Goal: Information Seeking & Learning: Learn about a topic

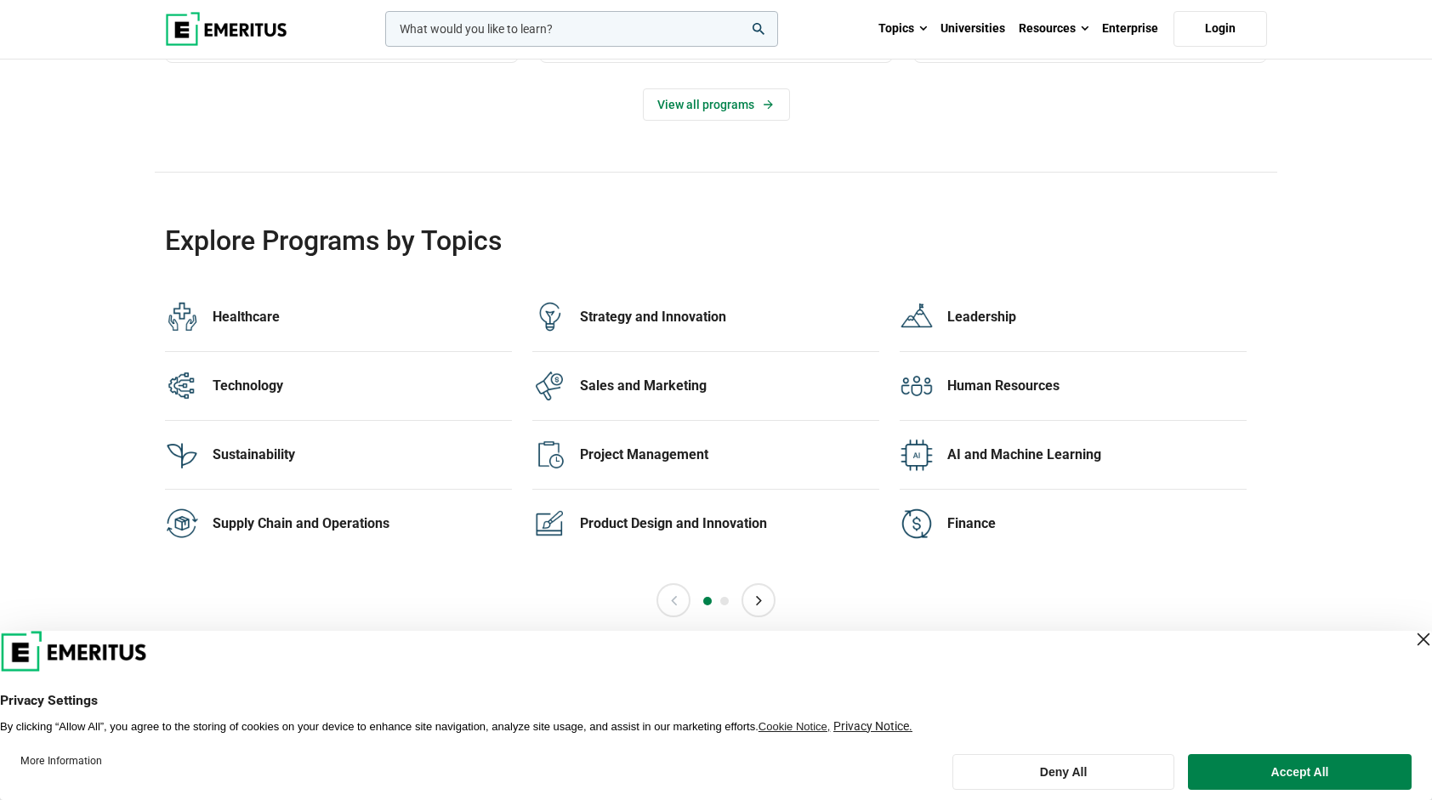
scroll to position [3317, 0]
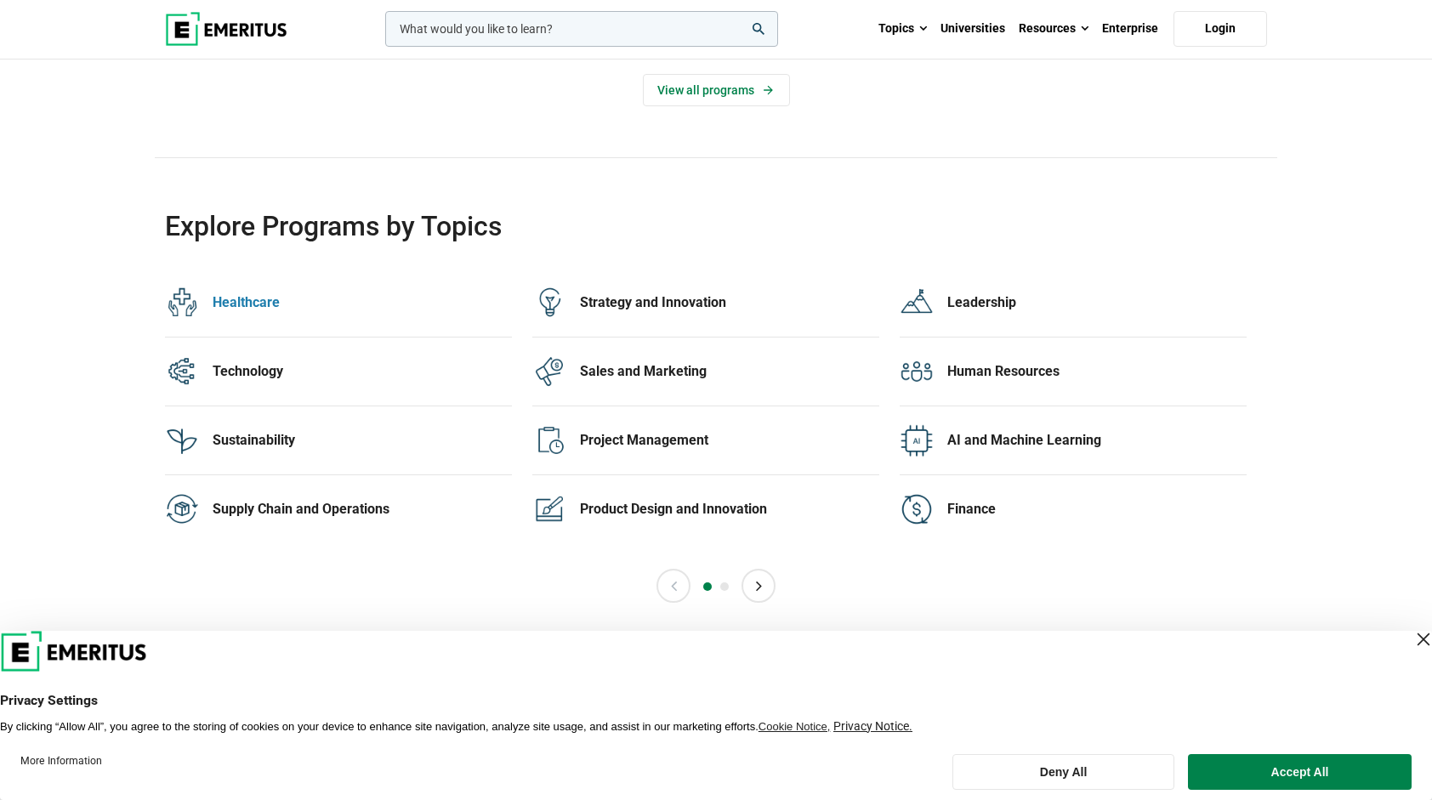
click at [245, 293] on div "Healthcare" at bounding box center [362, 302] width 299 height 19
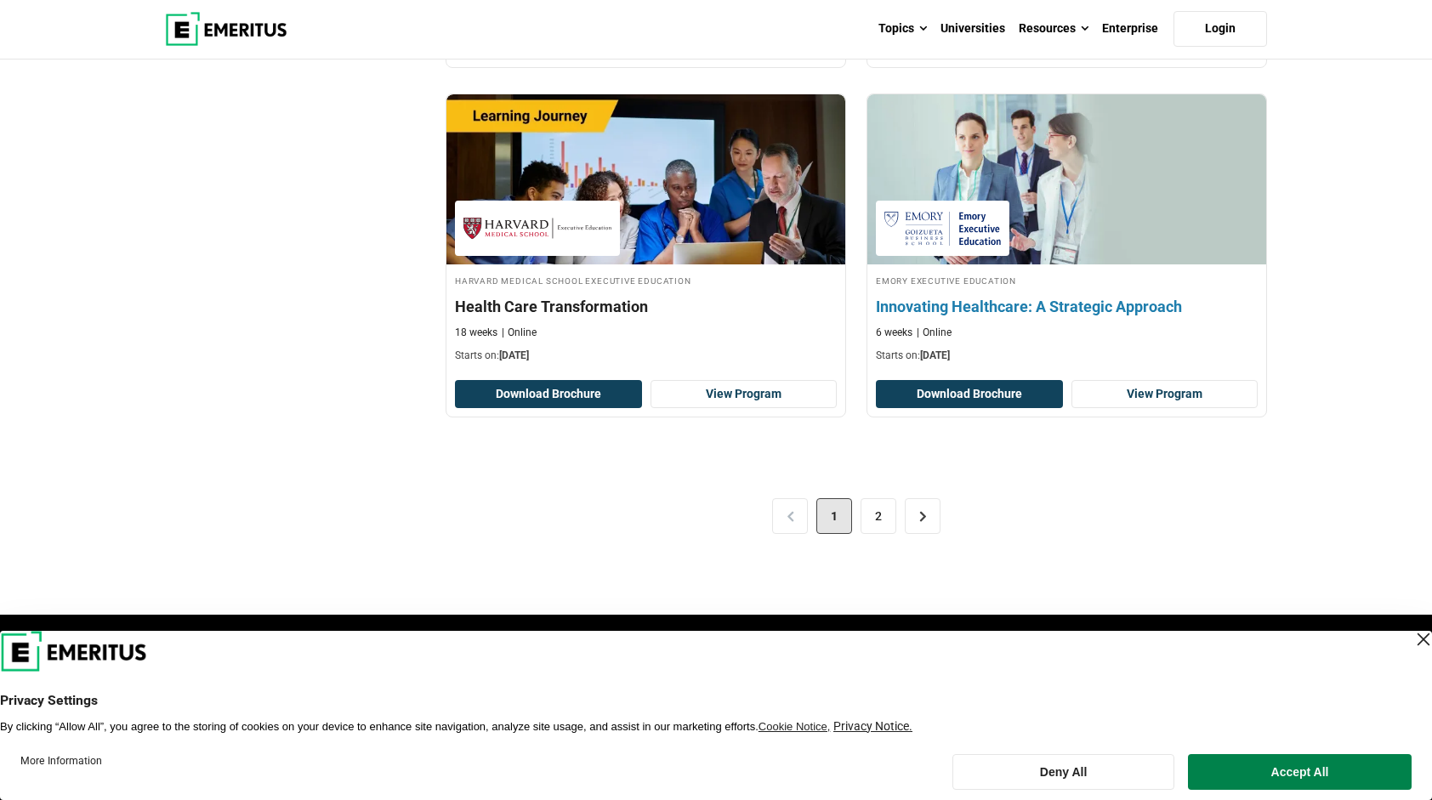
scroll to position [3487, 0]
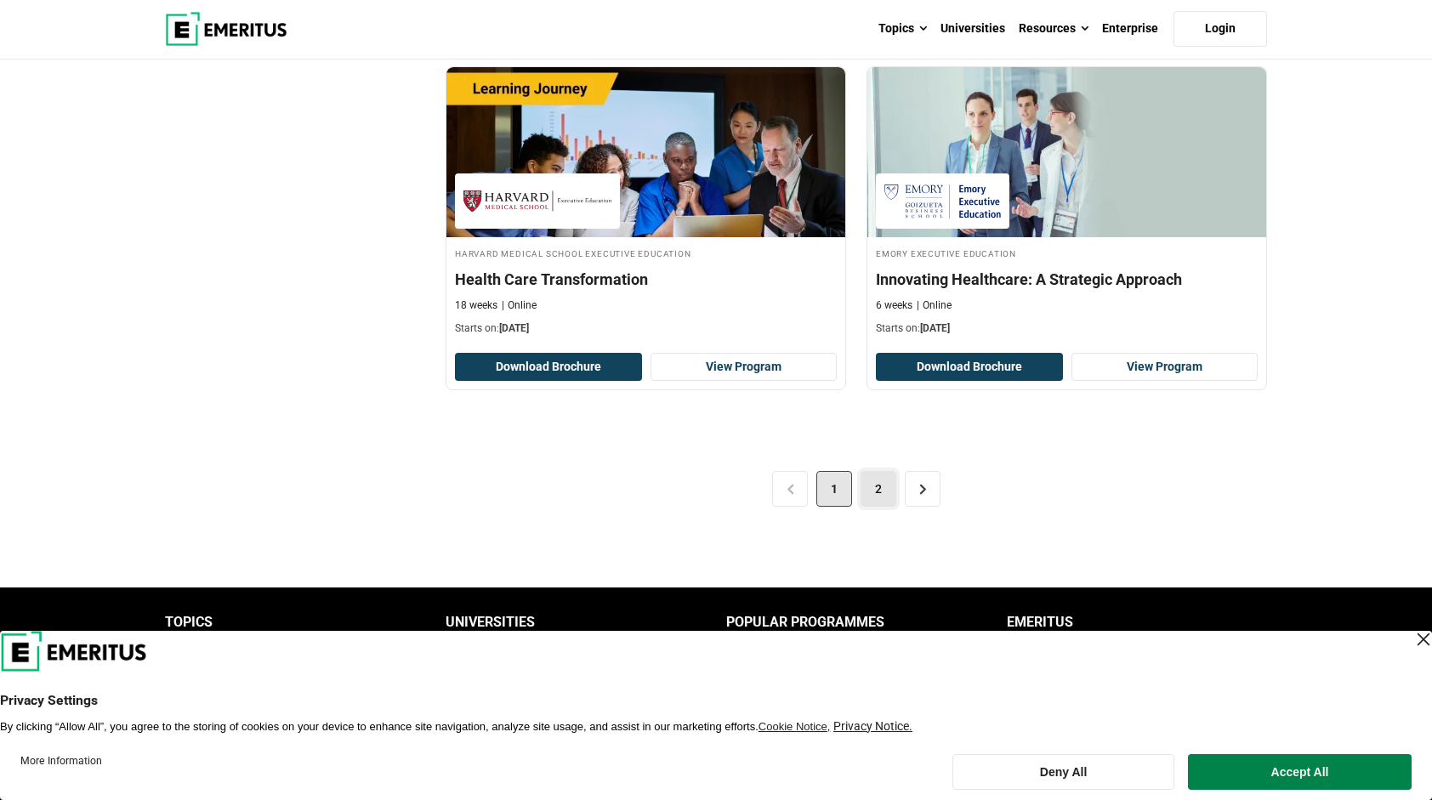
click at [878, 471] on link "2" at bounding box center [879, 489] width 36 height 36
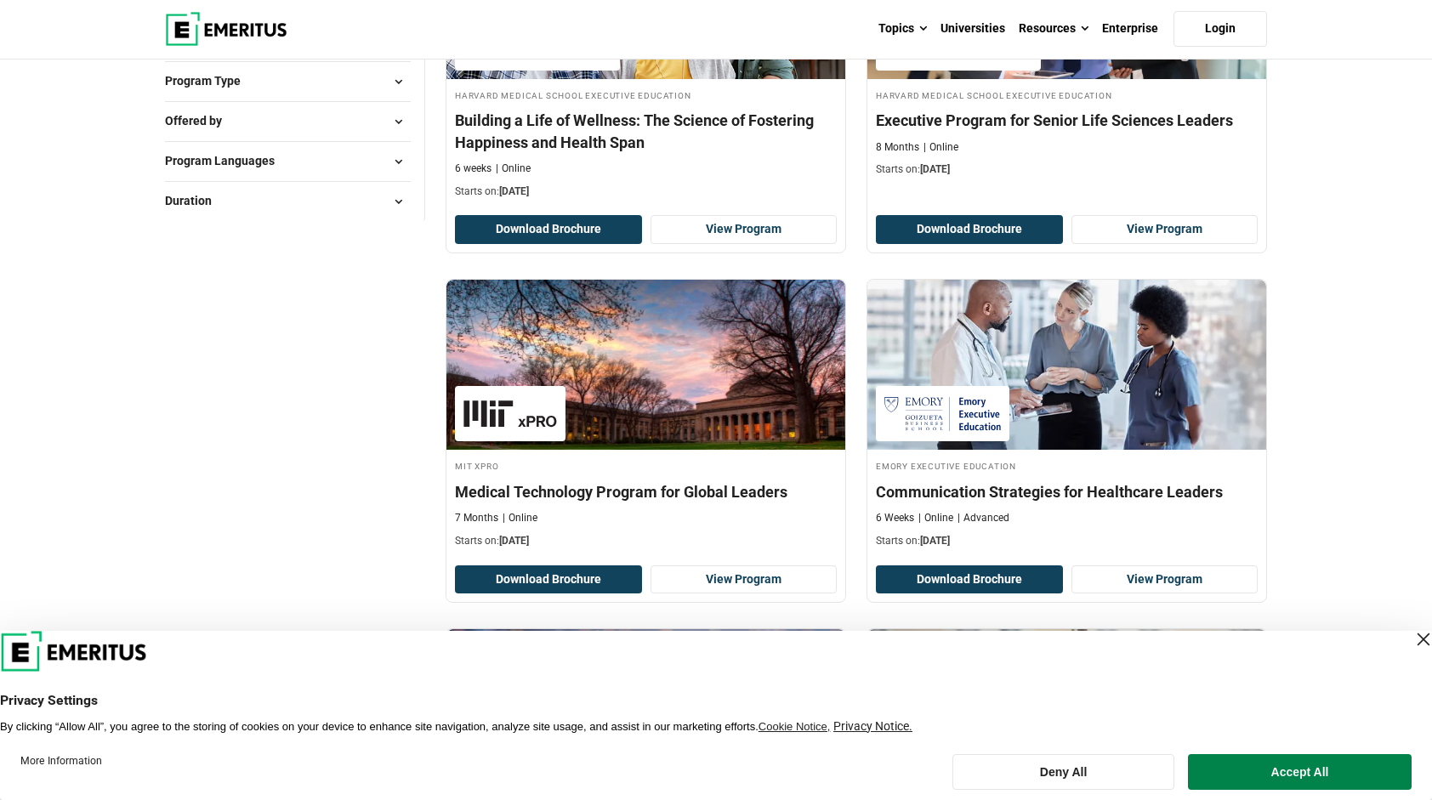
scroll to position [425, 0]
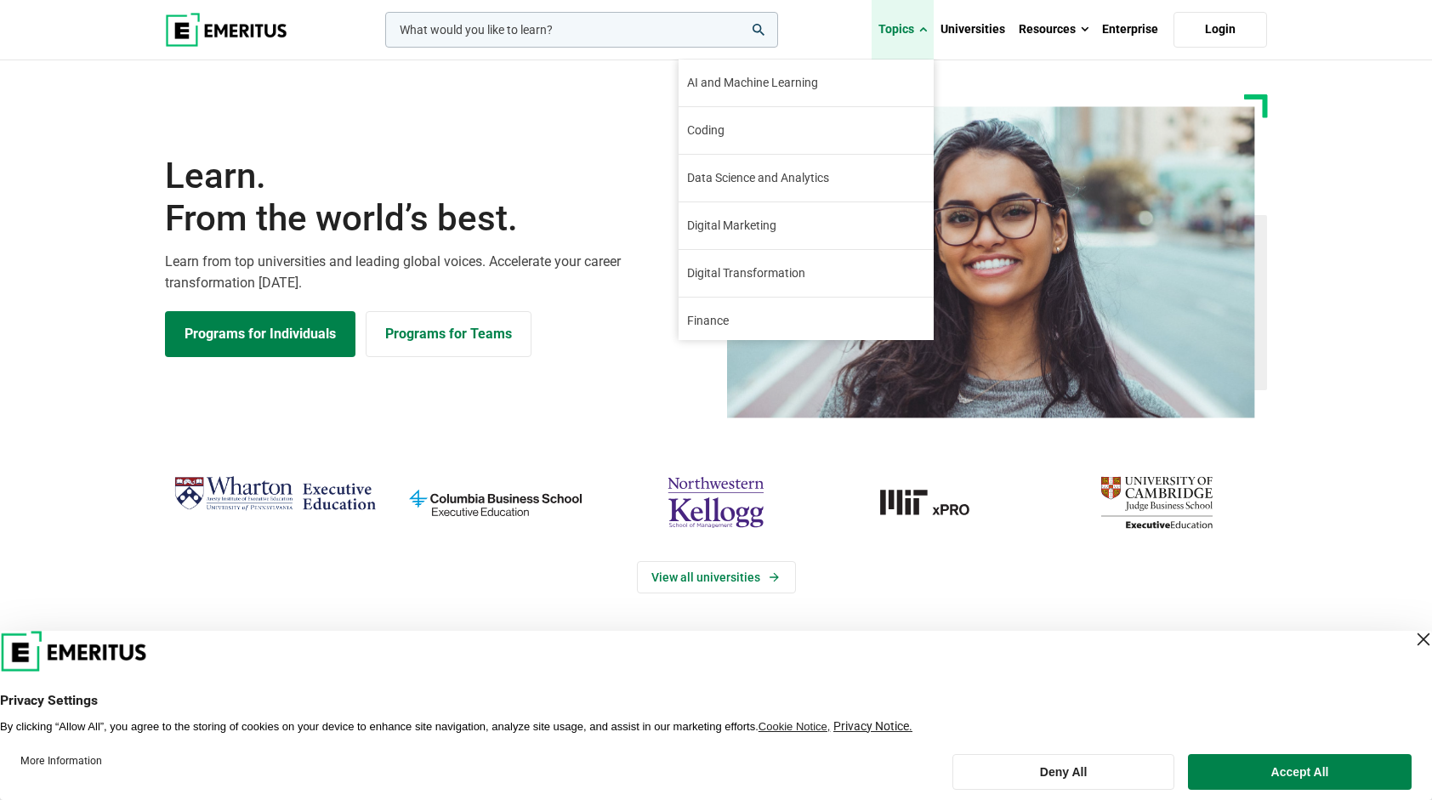
click at [918, 32] on link "Topics" at bounding box center [903, 30] width 62 height 60
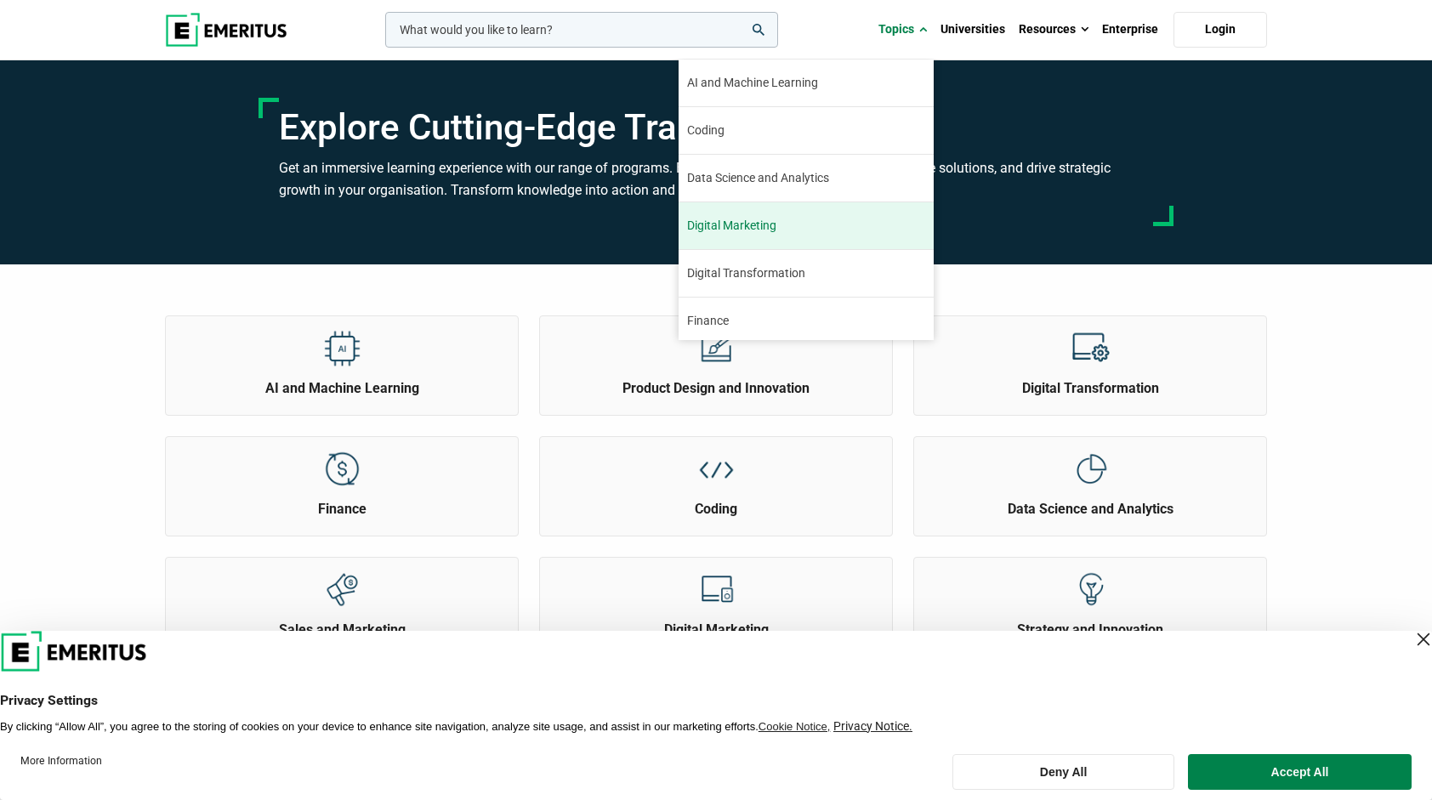
click at [760, 238] on link "Digital Marketing Digital marketing has been a booming industry since its incep…" at bounding box center [806, 225] width 255 height 47
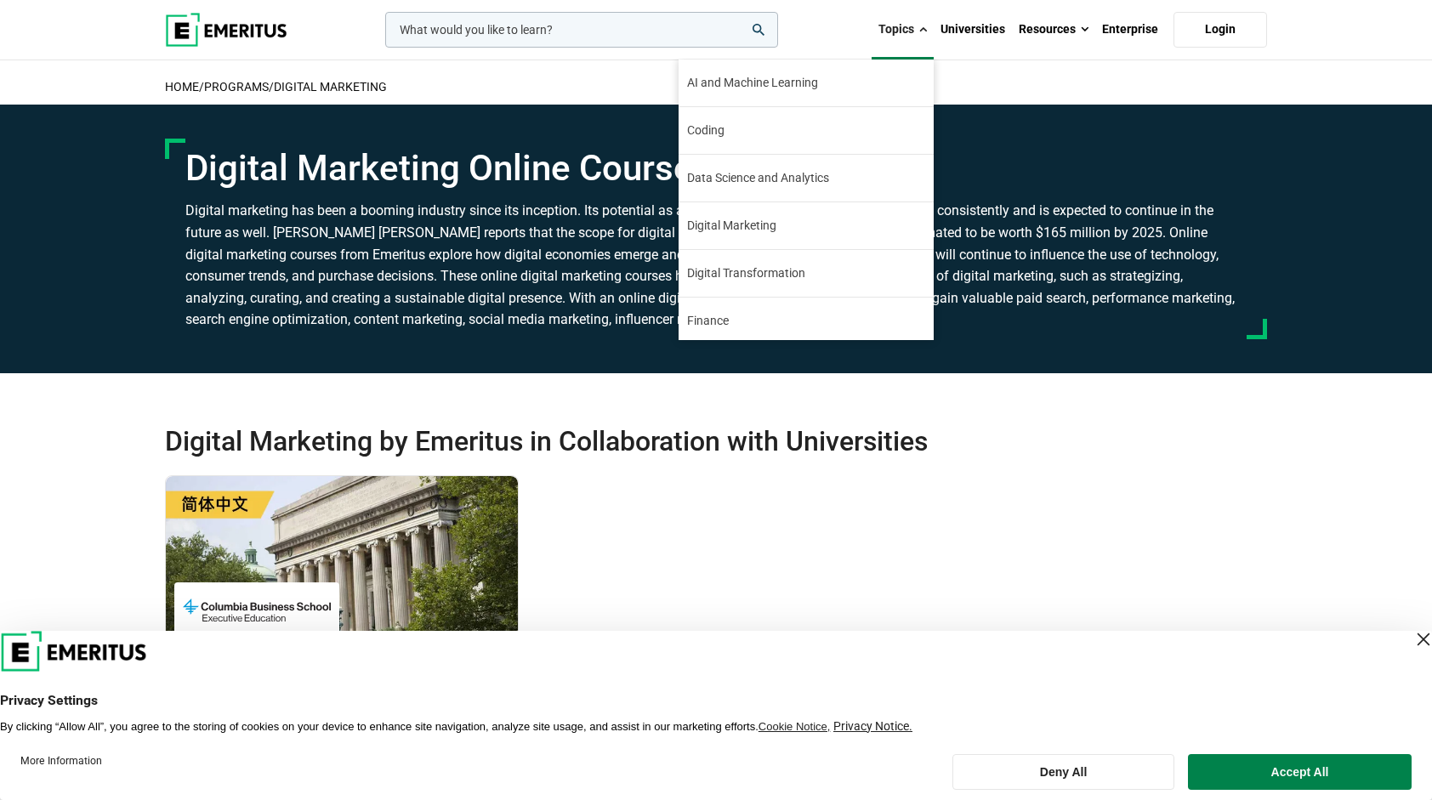
click at [903, 26] on link "Topics" at bounding box center [903, 30] width 62 height 60
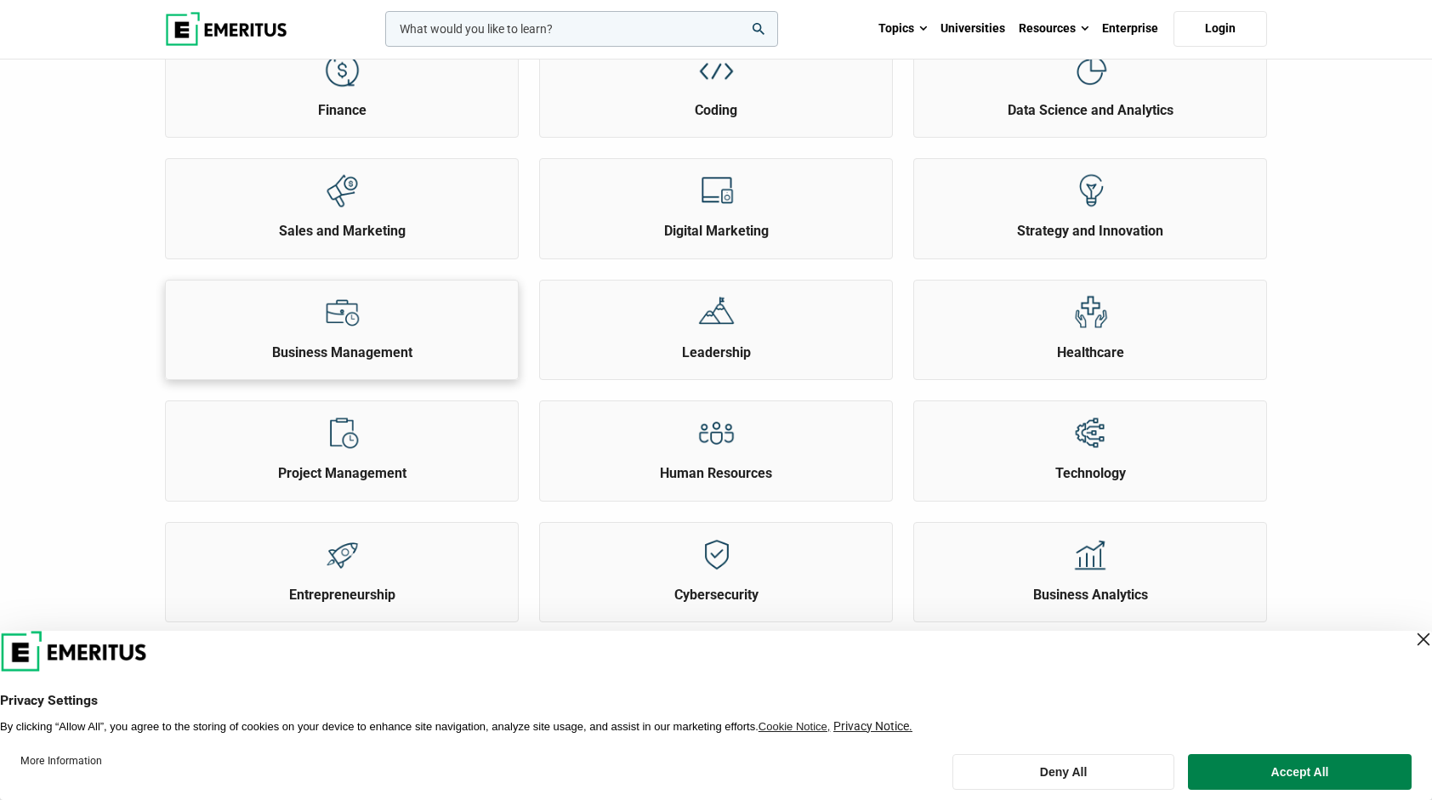
scroll to position [425, 0]
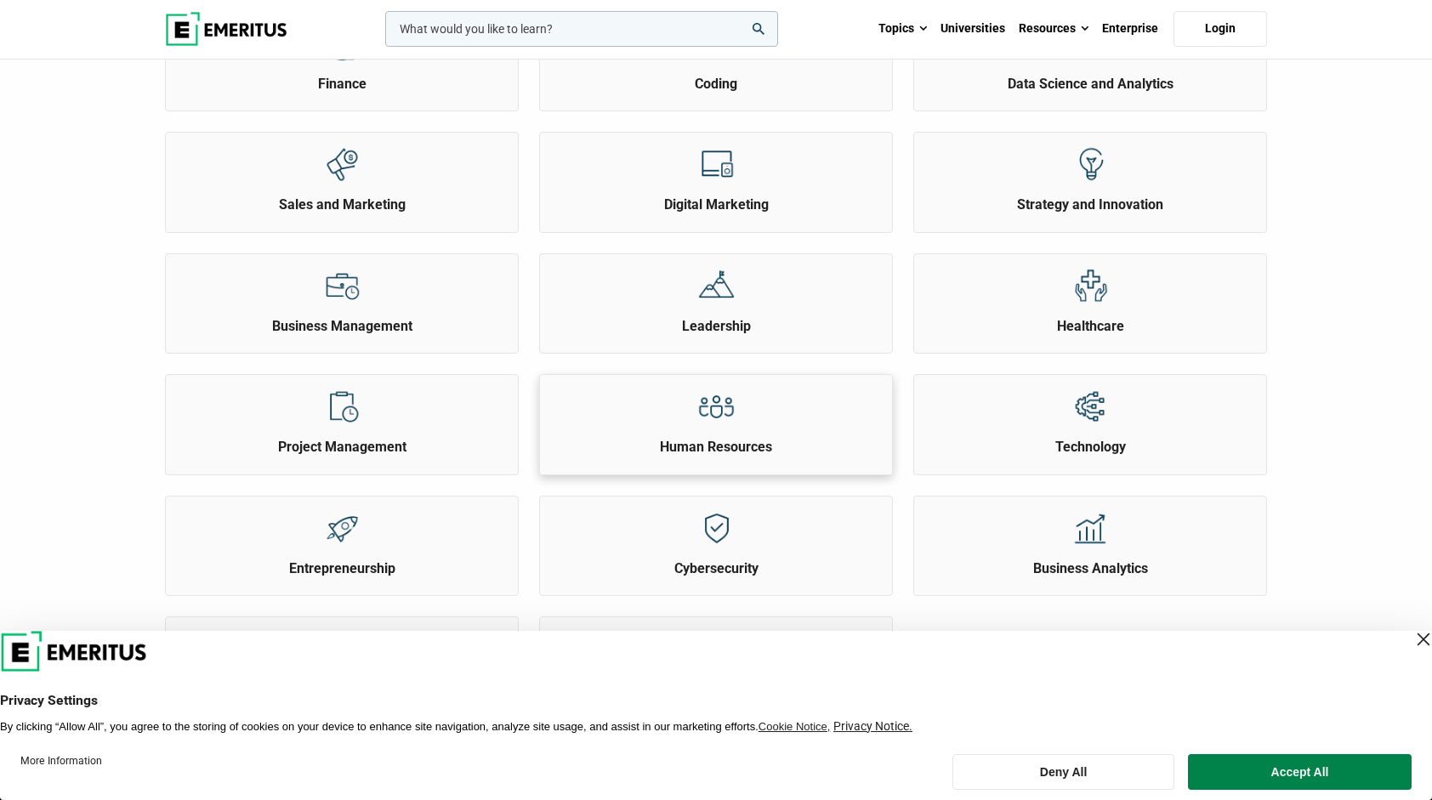
click at [753, 420] on div "Human Resources" at bounding box center [716, 416] width 352 height 82
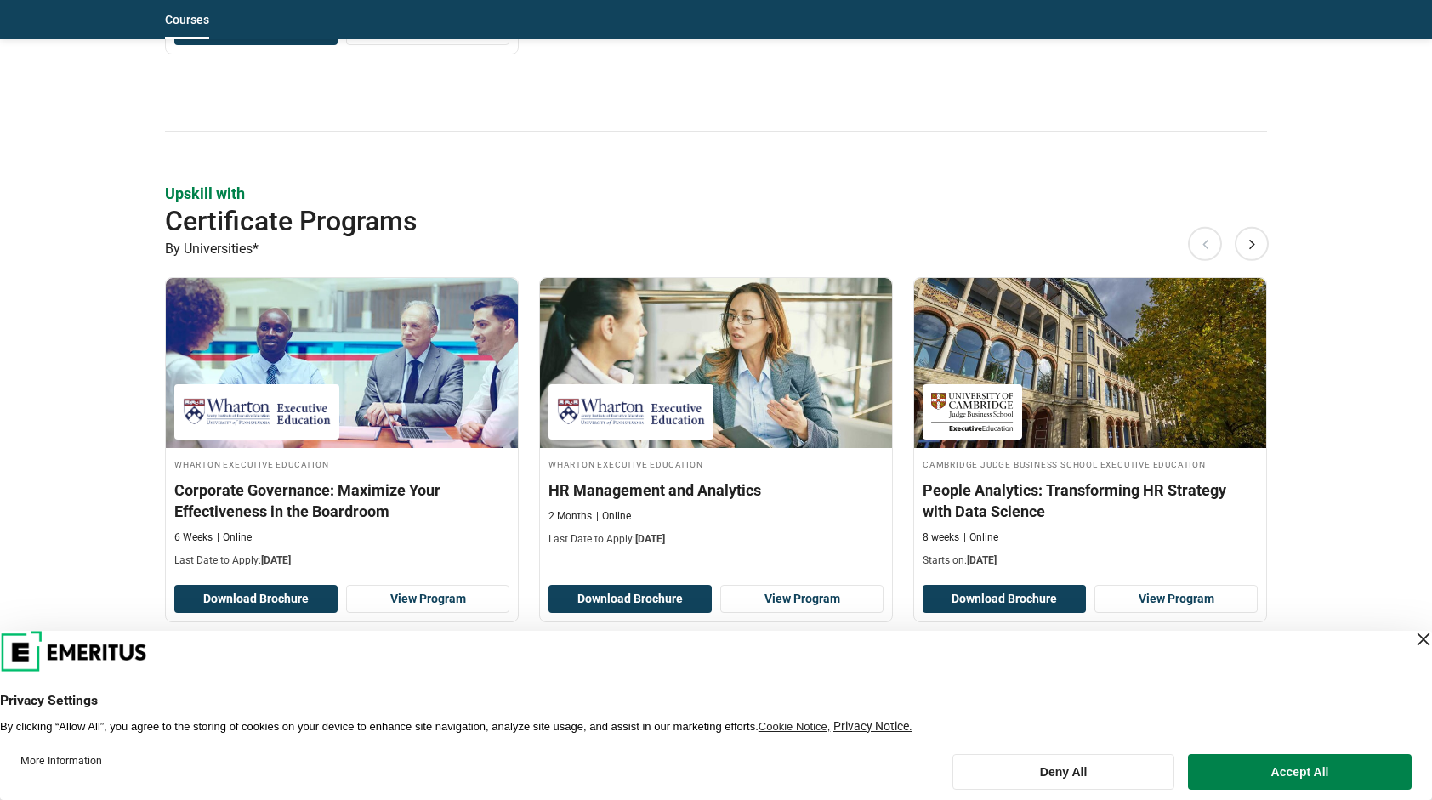
scroll to position [1361, 0]
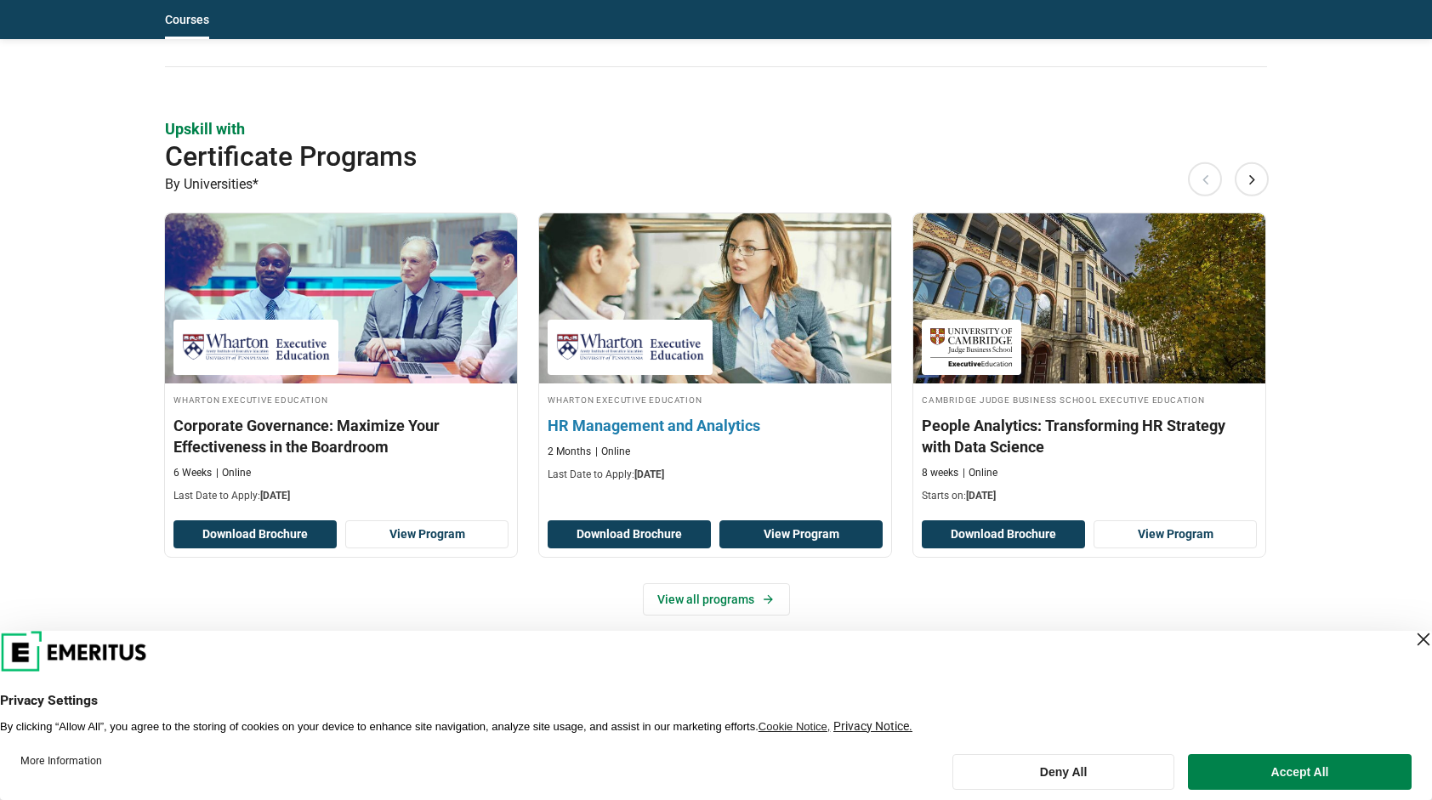
click at [779, 520] on link "View Program" at bounding box center [800, 534] width 163 height 29
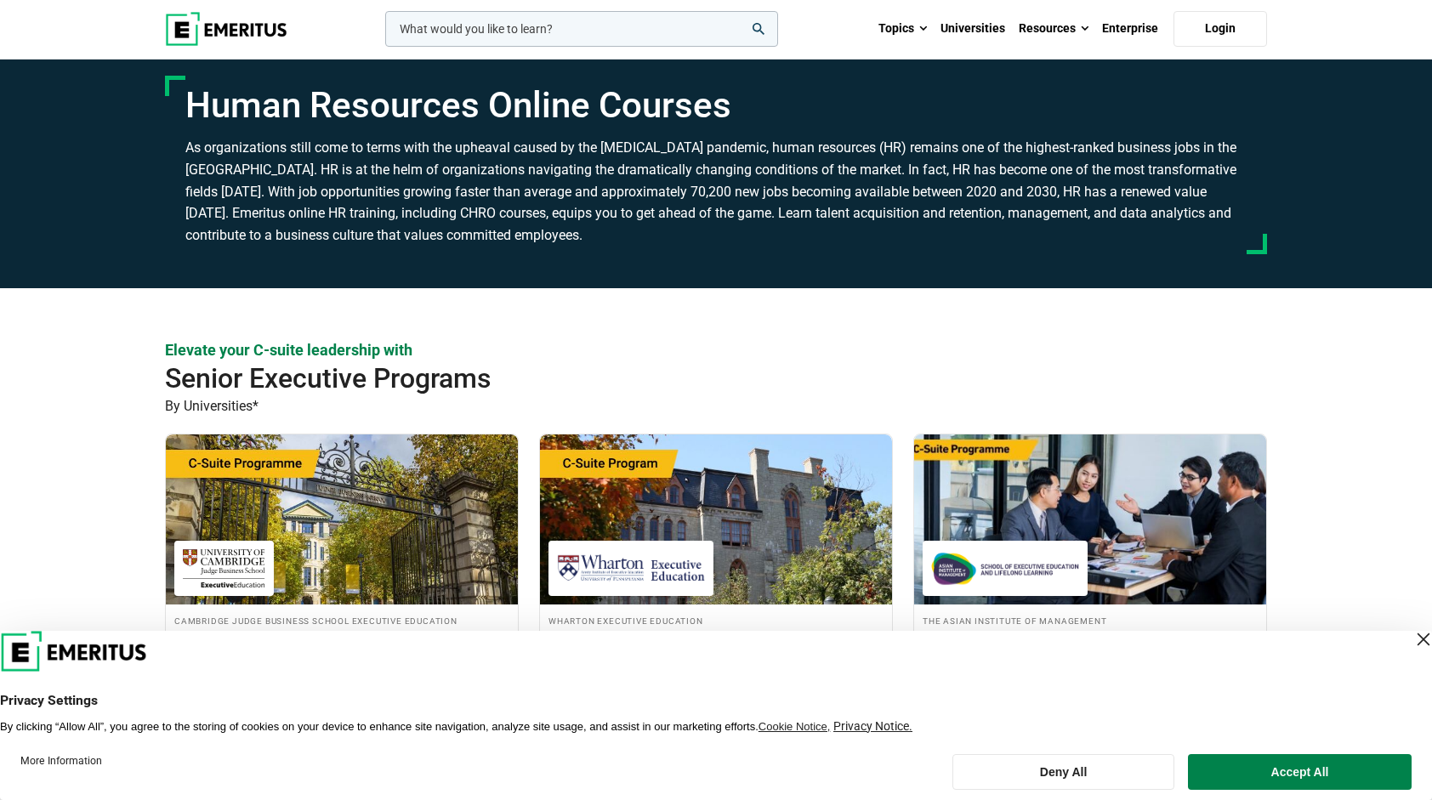
scroll to position [0, 0]
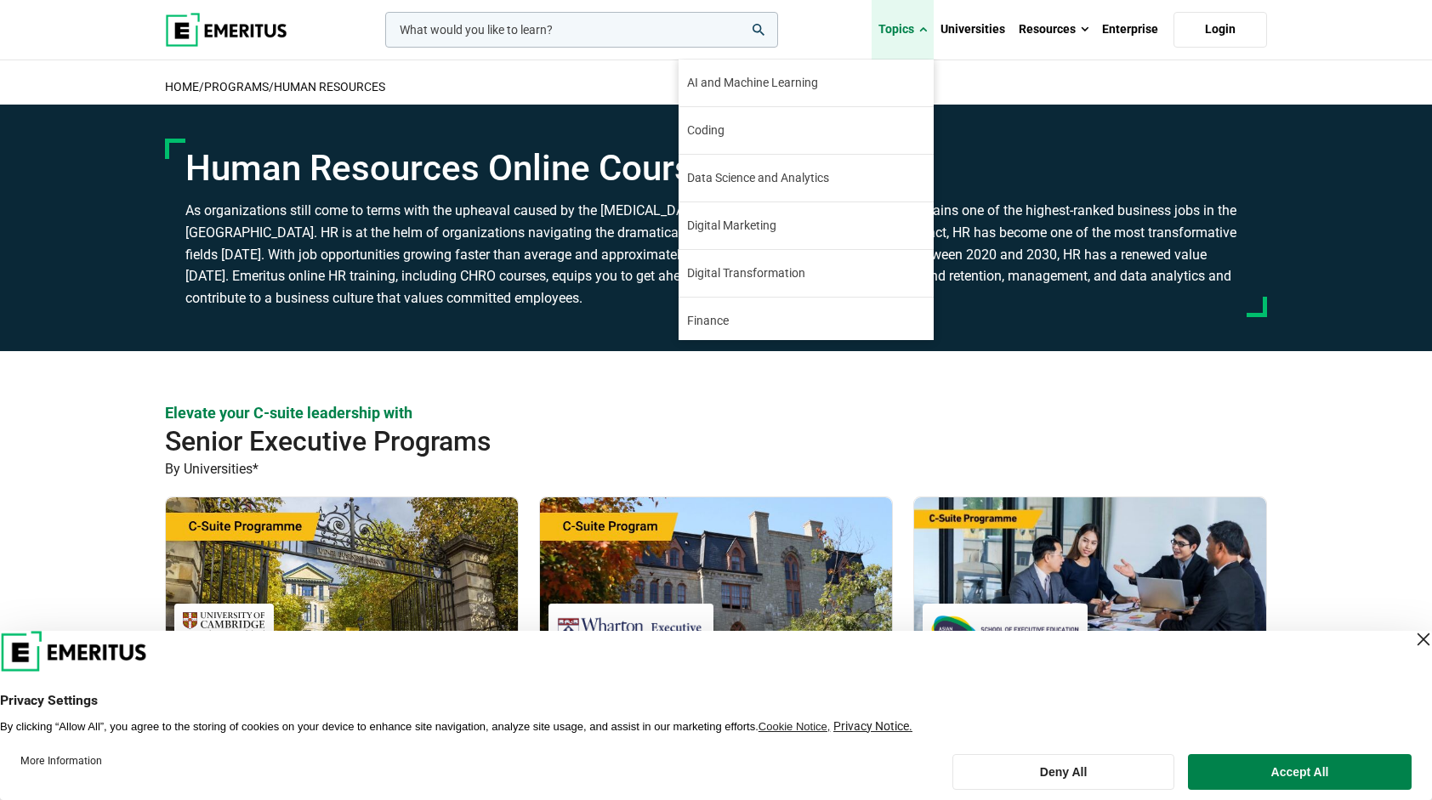
click at [907, 32] on link "Topics" at bounding box center [903, 30] width 62 height 60
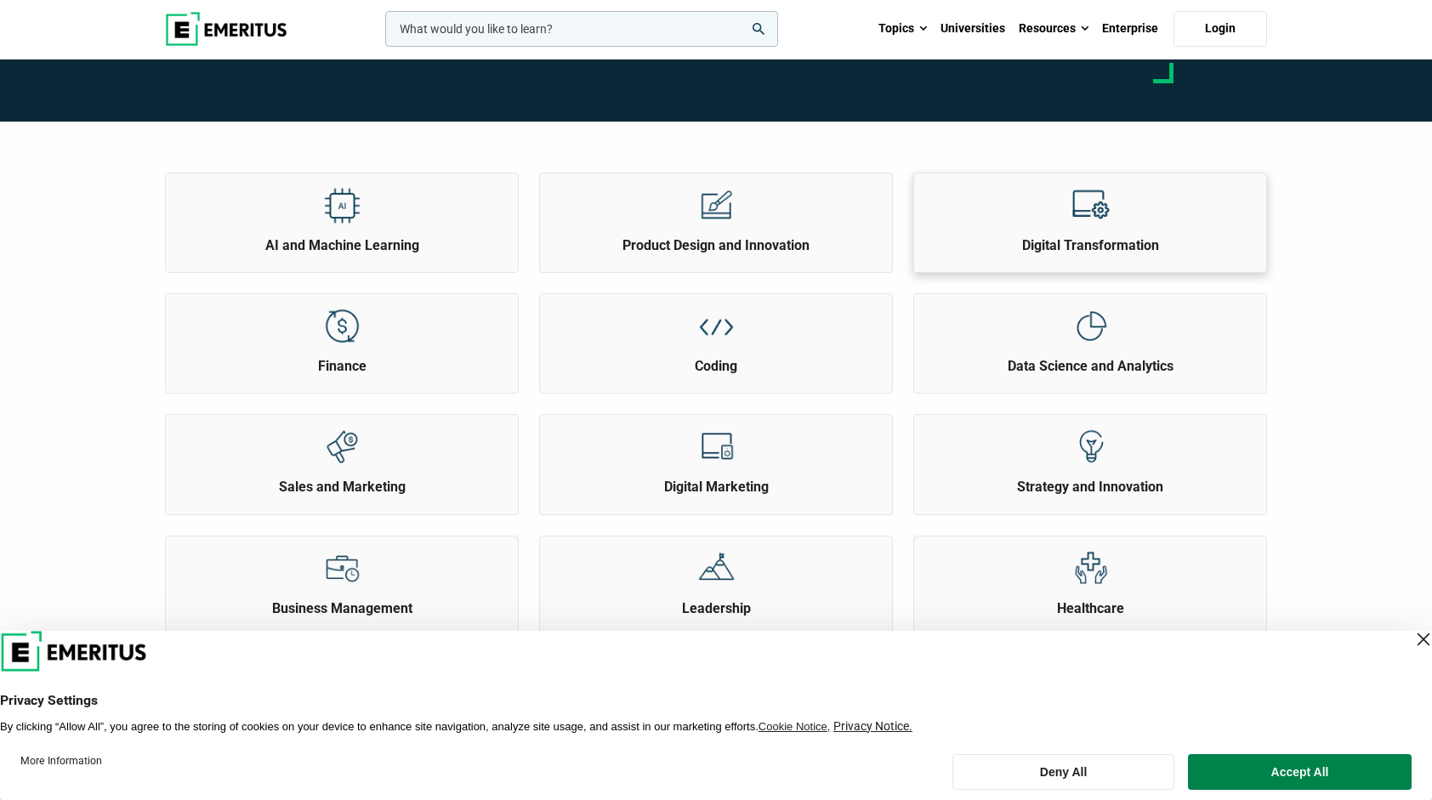
scroll to position [170, 0]
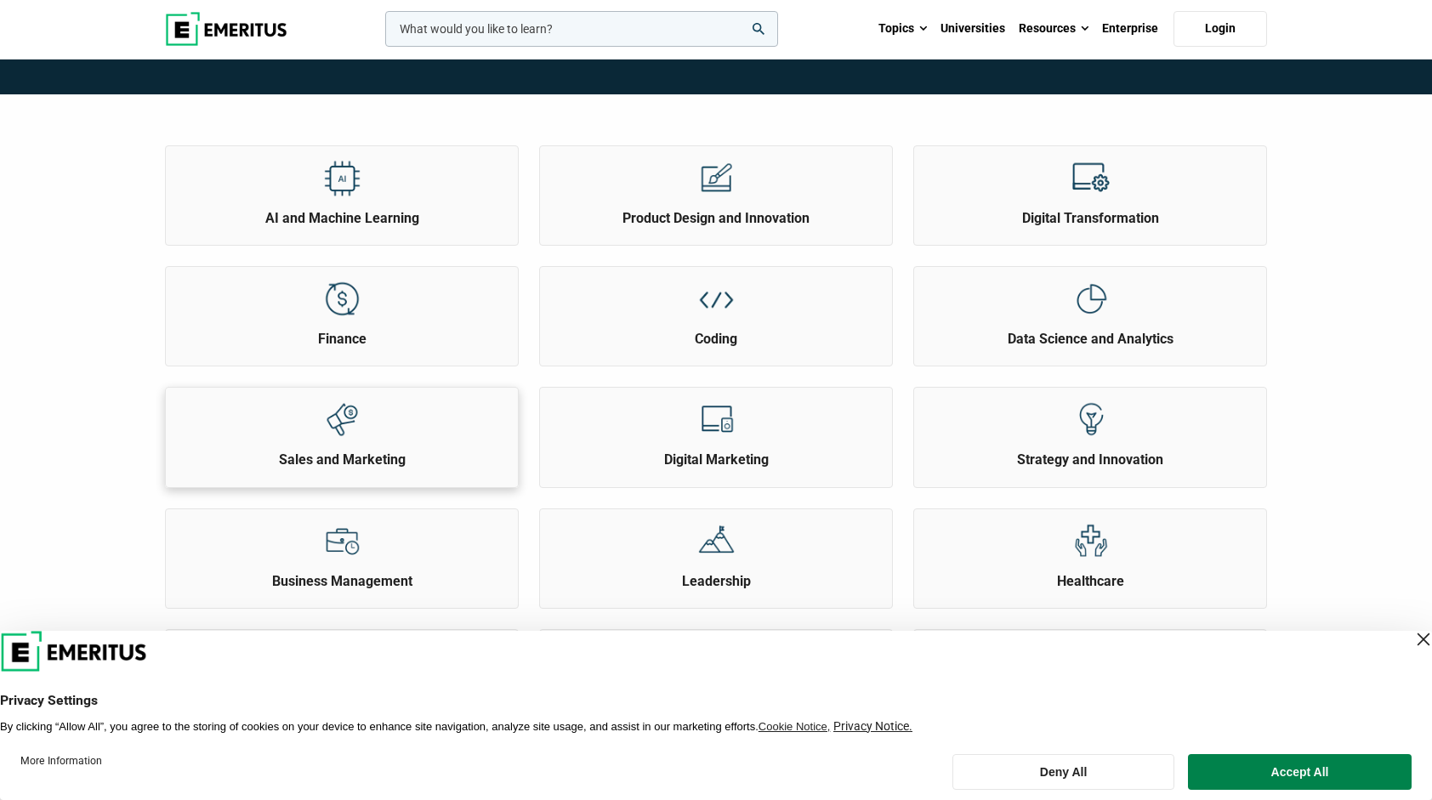
click at [326, 425] on img at bounding box center [342, 420] width 38 height 38
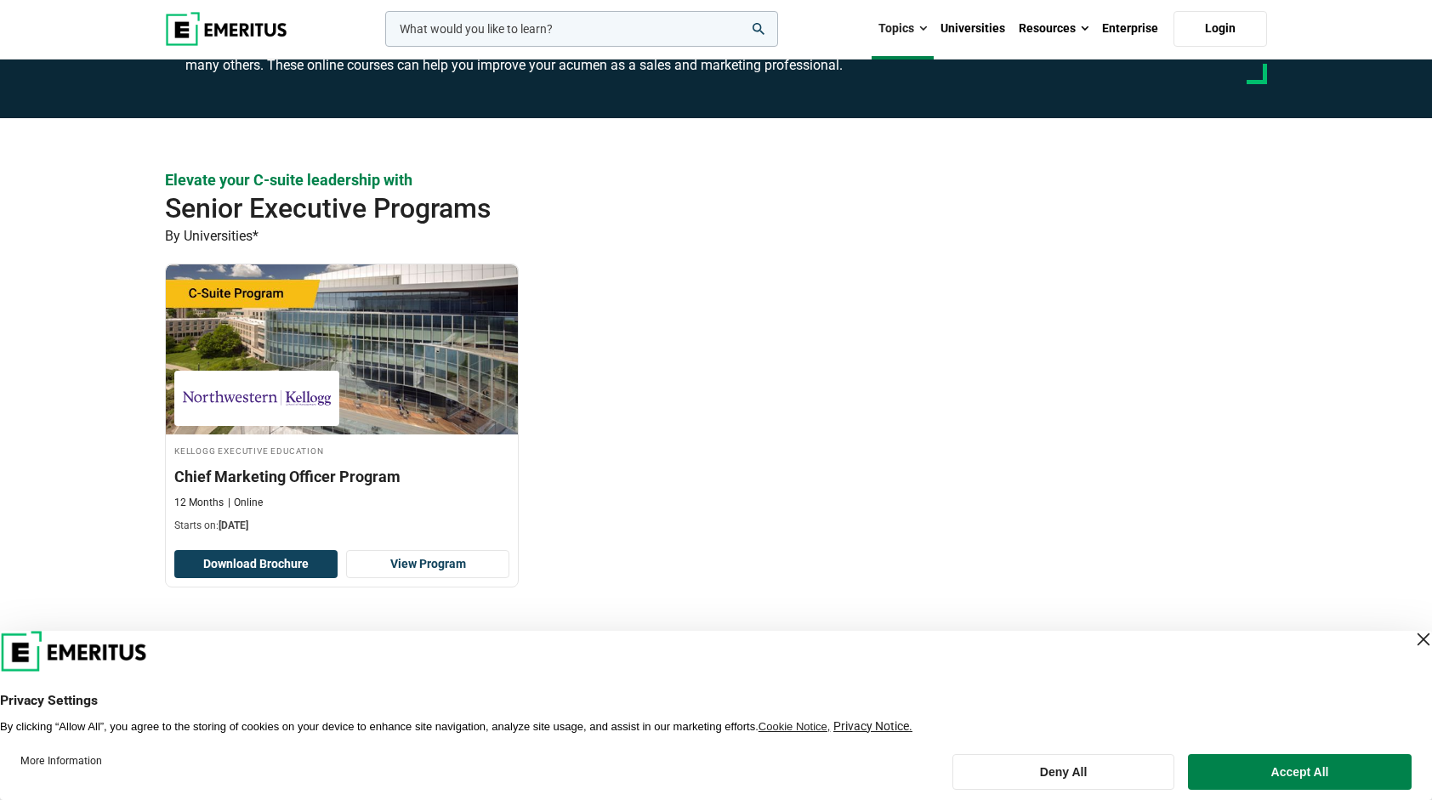
scroll to position [255, 0]
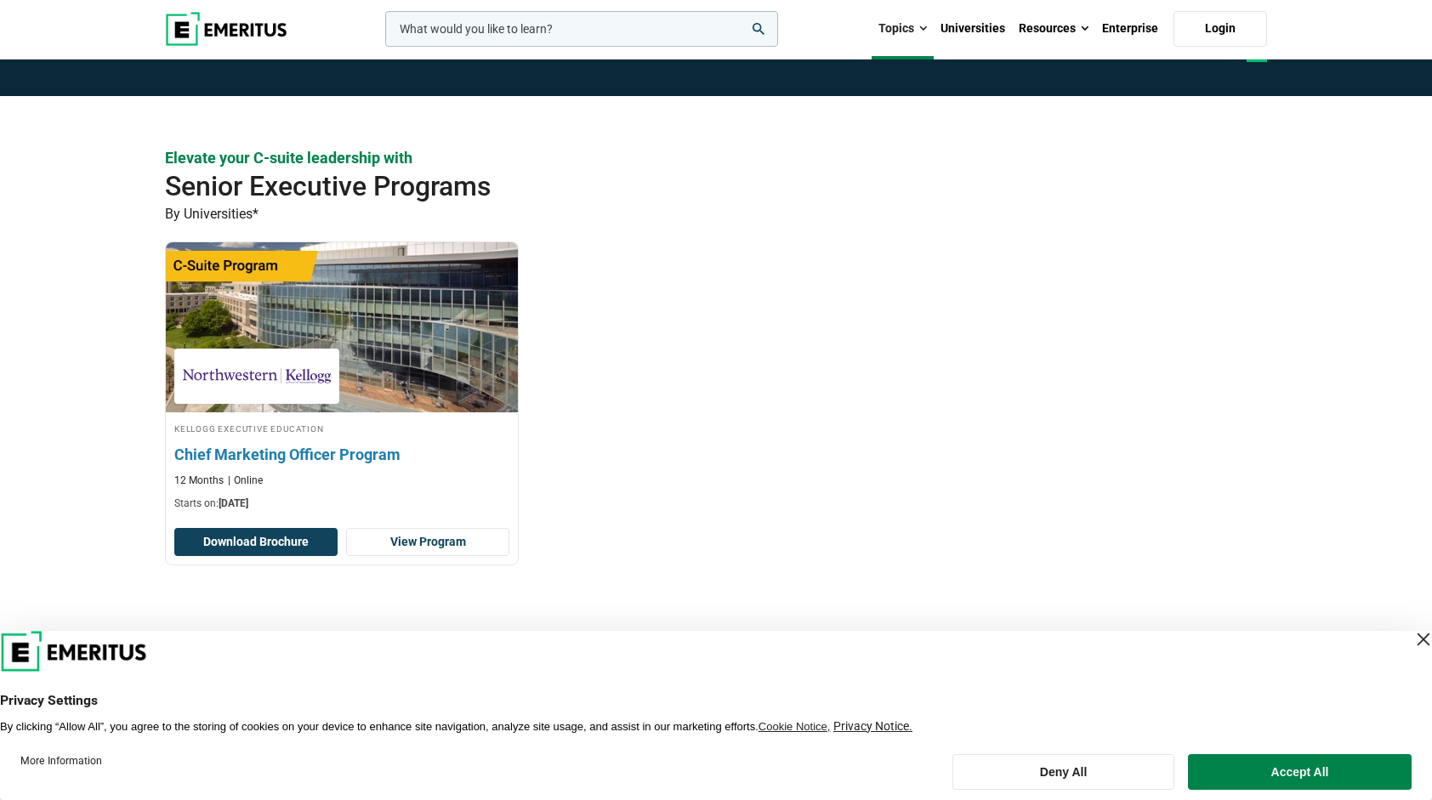
click at [412, 448] on h3 "Chief Marketing Officer Program" at bounding box center [341, 454] width 335 height 21
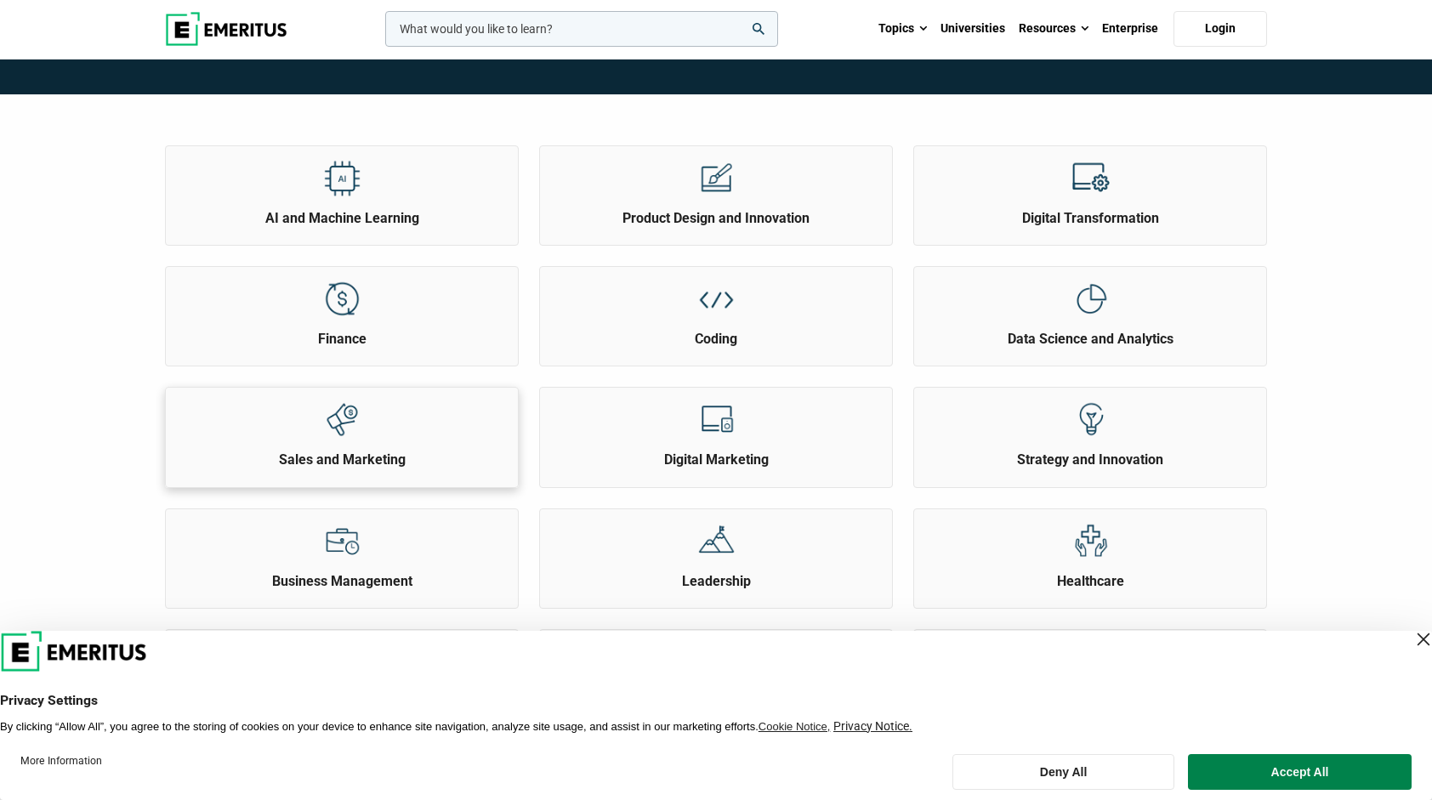
click at [367, 444] on div at bounding box center [342, 419] width 64 height 63
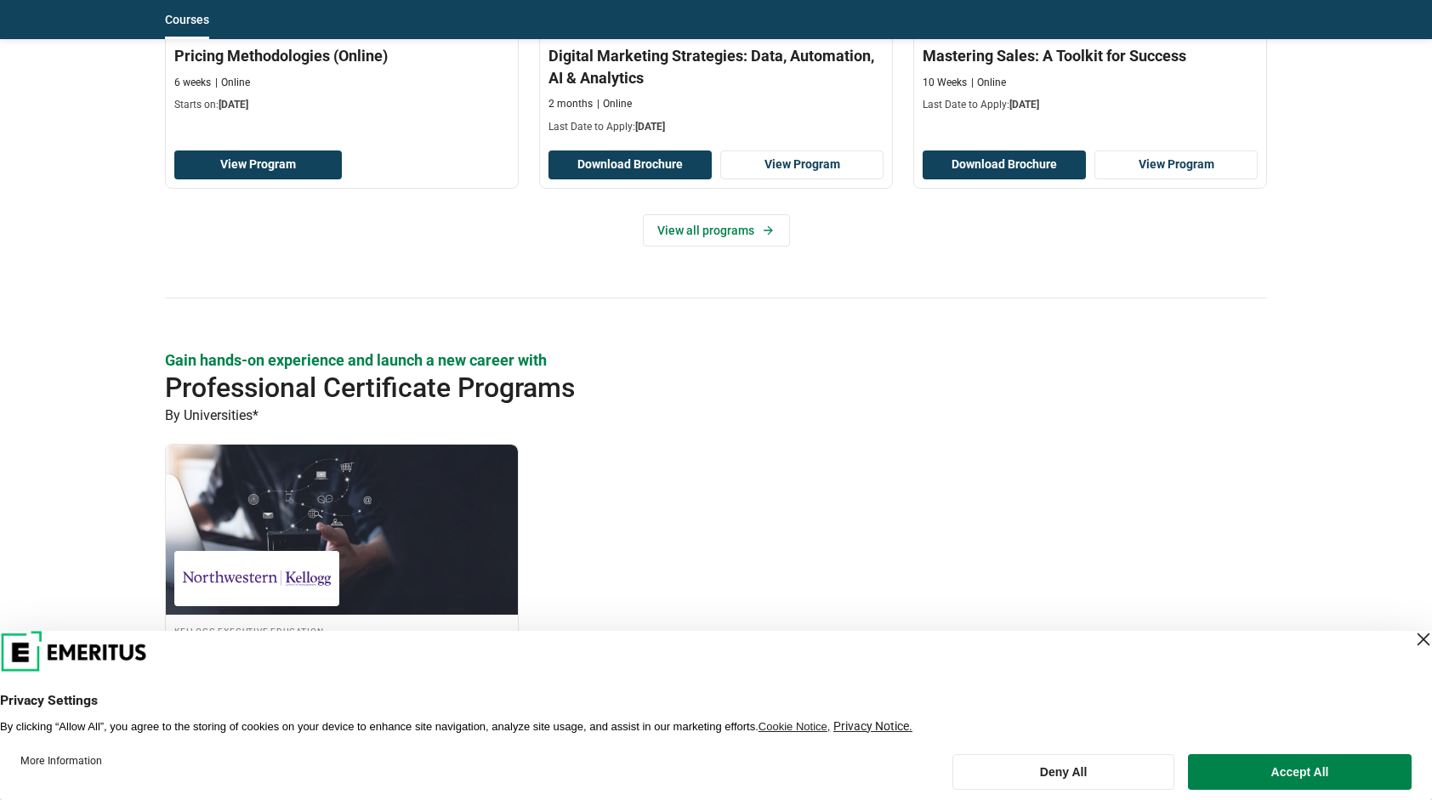
scroll to position [1786, 0]
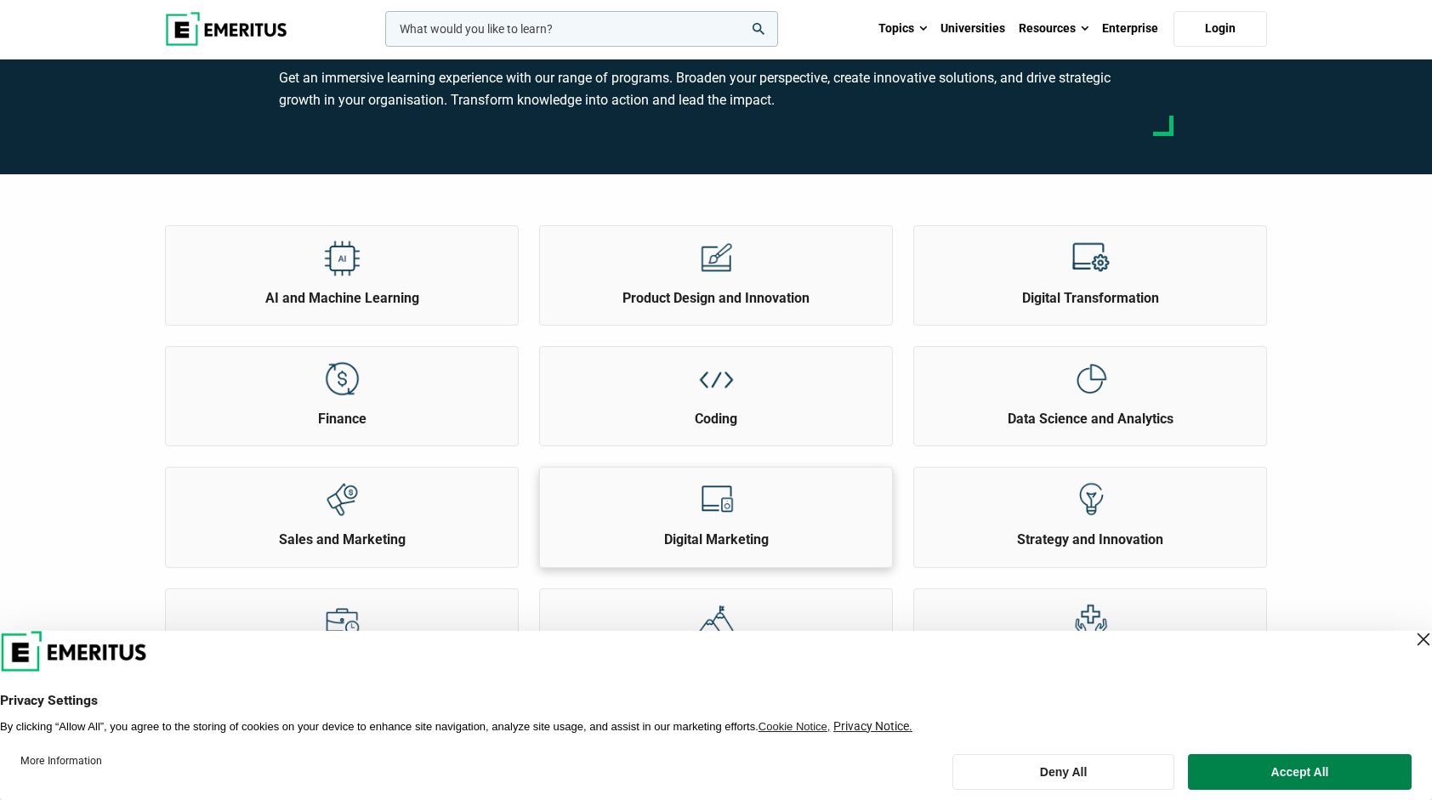
scroll to position [170, 0]
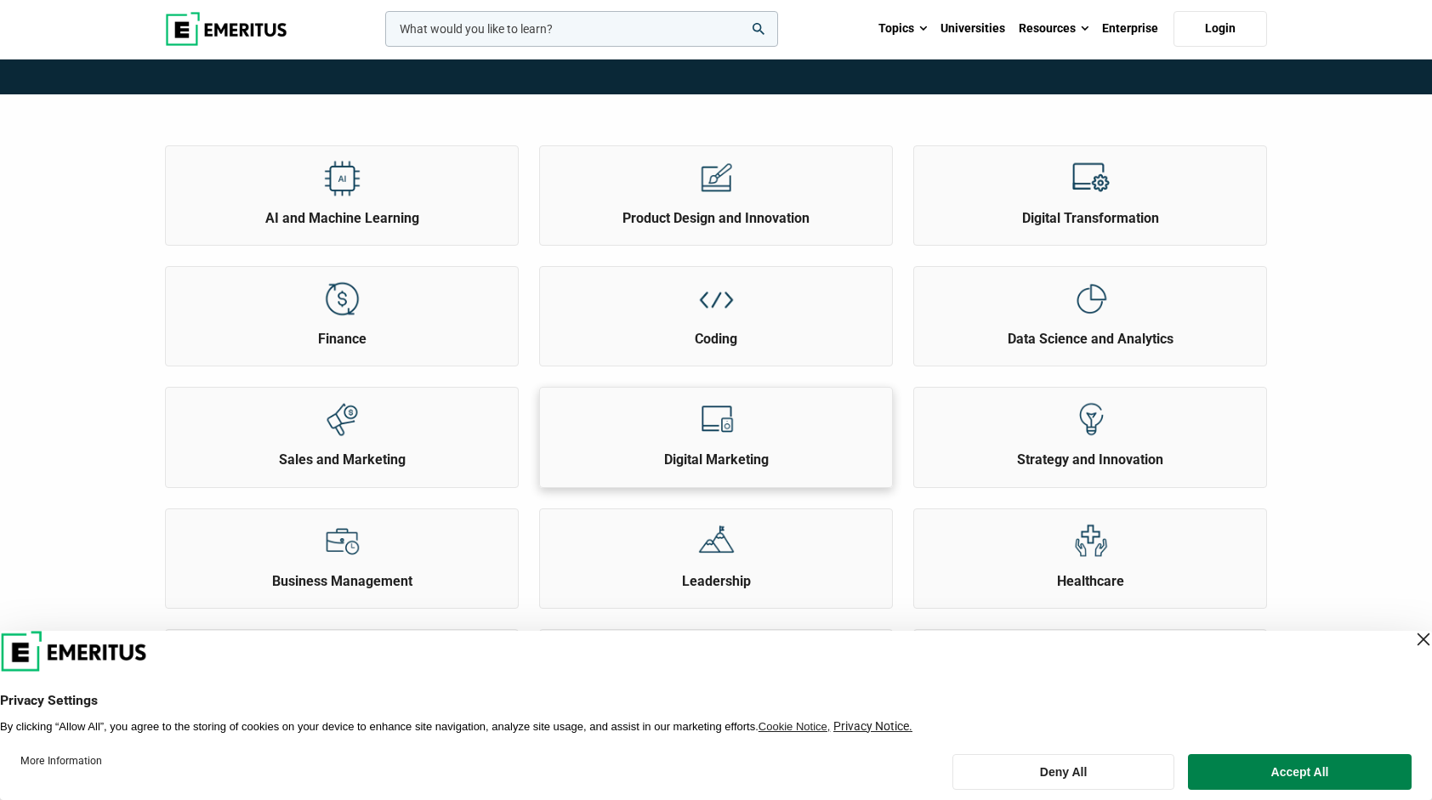
click at [719, 435] on img at bounding box center [716, 420] width 38 height 38
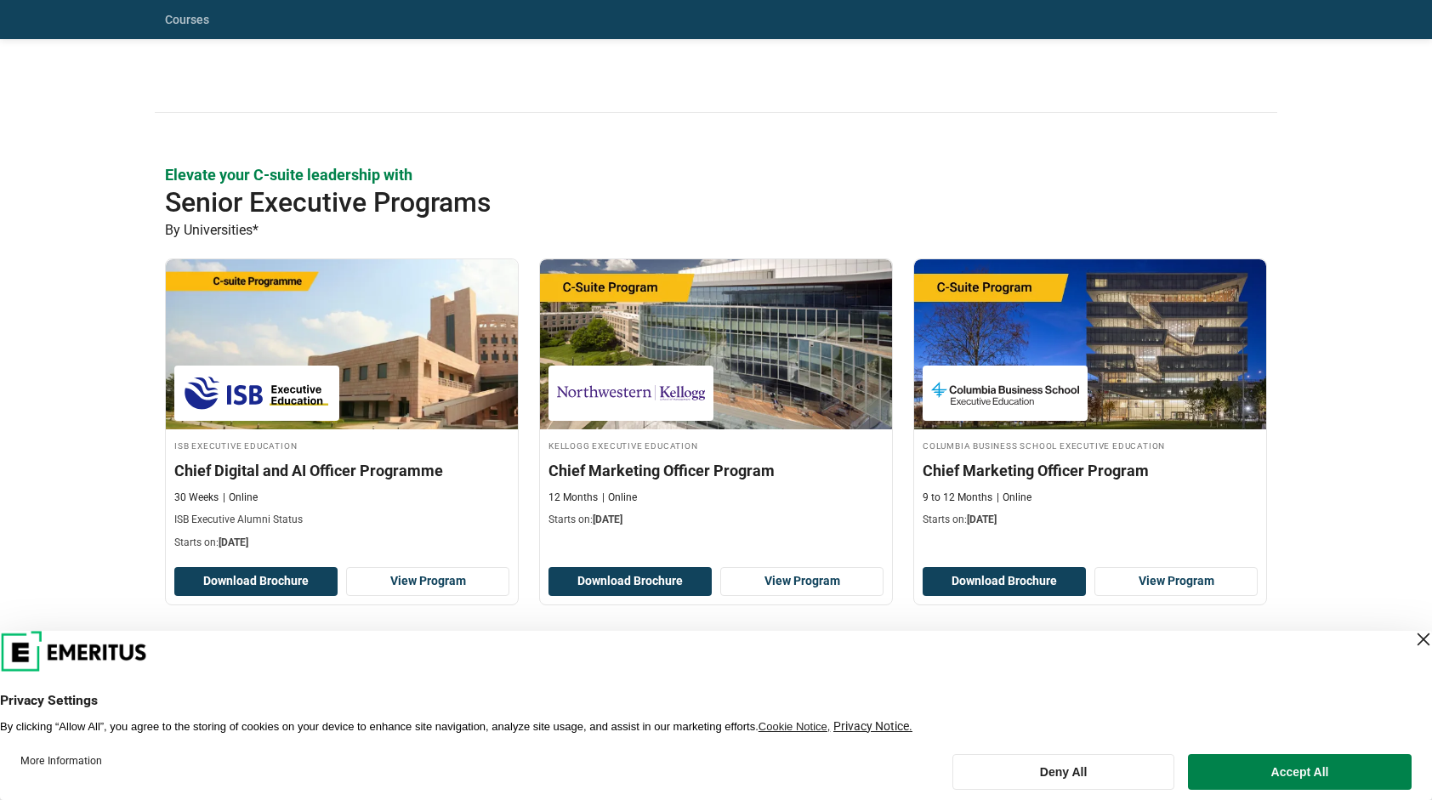
scroll to position [765, 0]
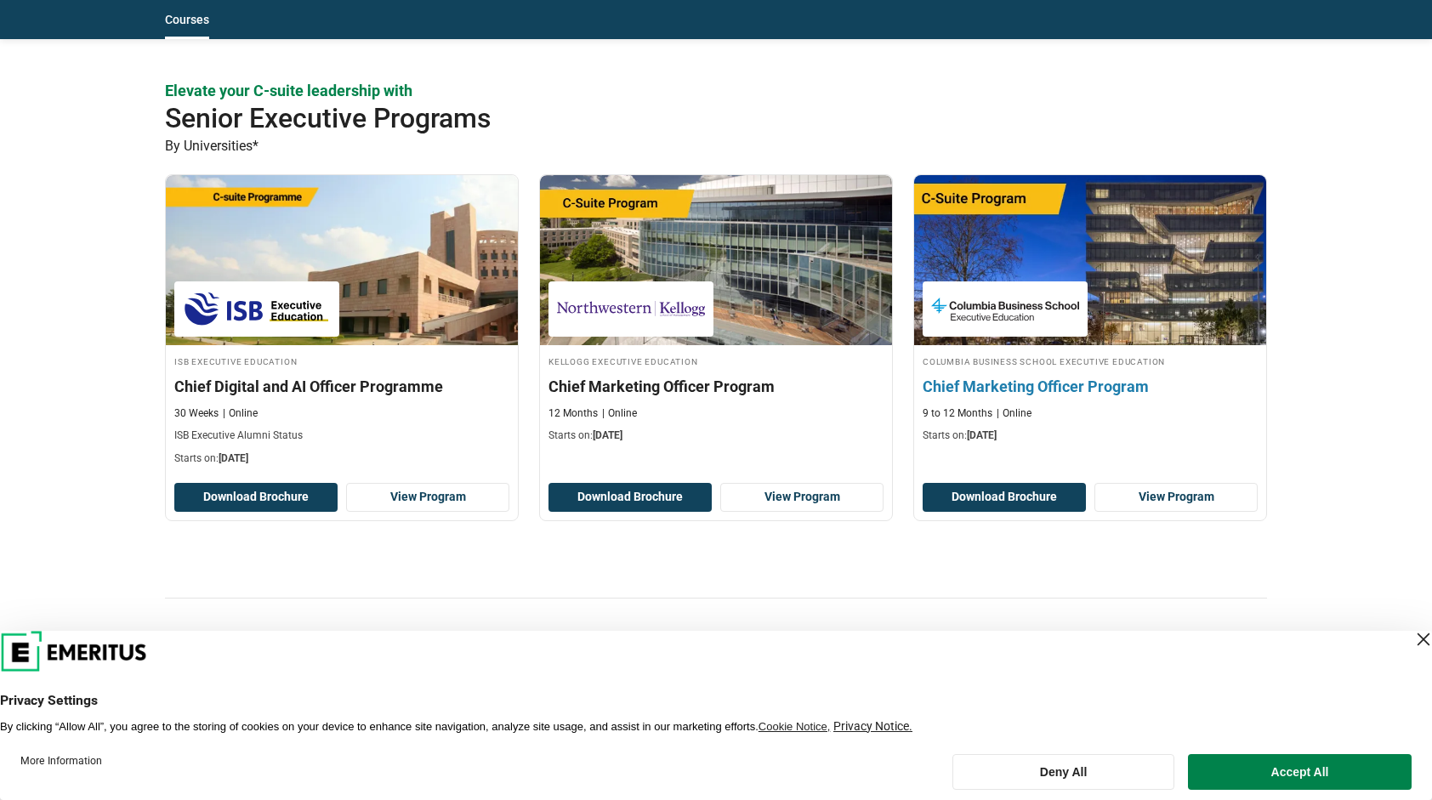
click at [1112, 389] on h3 "Chief Marketing Officer Program" at bounding box center [1090, 386] width 335 height 21
